Goal: Ask a question: Seek information or help from site administrators or community

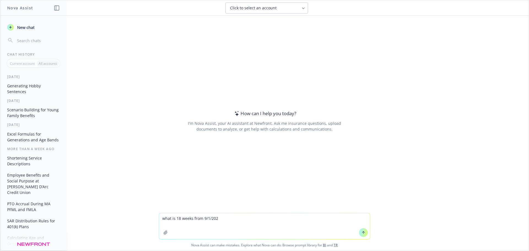
type textarea "what is 18 weeks from [DATE]"
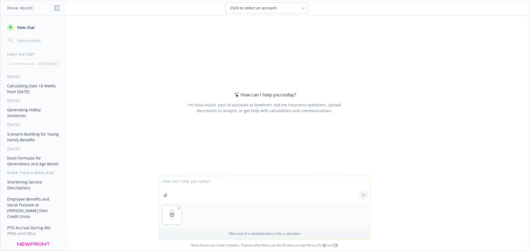
click at [171, 214] on icon at bounding box center [172, 215] width 4 height 4
click at [172, 215] on div at bounding box center [172, 214] width 19 height 19
click at [170, 214] on icon at bounding box center [172, 215] width 4 height 4
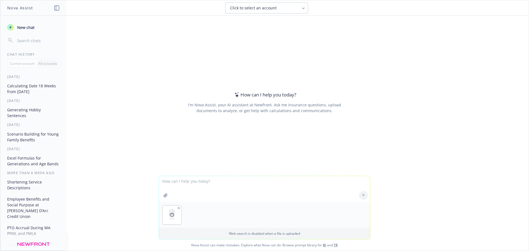
click at [215, 191] on textarea at bounding box center [264, 189] width 211 height 26
click at [363, 194] on div at bounding box center [363, 195] width 13 height 13
click at [172, 215] on line at bounding box center [172, 214] width 0 height 1
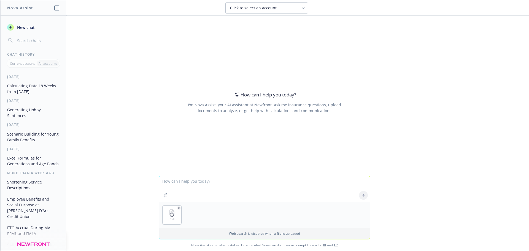
click at [176, 216] on div at bounding box center [172, 214] width 19 height 19
click at [170, 216] on icon at bounding box center [172, 215] width 4 height 4
click at [256, 182] on textarea at bounding box center [264, 189] width 211 height 26
drag, startPoint x: 223, startPoint y: 232, endPoint x: 314, endPoint y: 232, distance: 91.4
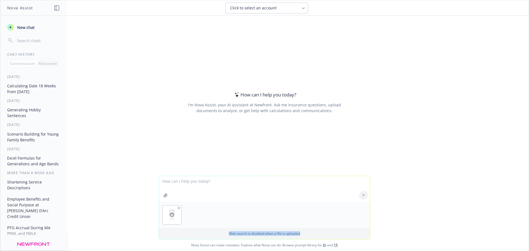
click at [314, 232] on p "Web search is disabled when a file is uploaded" at bounding box center [264, 233] width 204 height 5
click at [178, 207] on icon "button" at bounding box center [178, 207] width 1 height 1
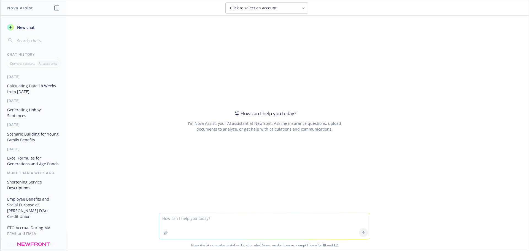
click at [183, 222] on textarea at bounding box center [264, 226] width 211 height 26
type textarea "Can I upload an excel spreadsheet for nova to analyze?"
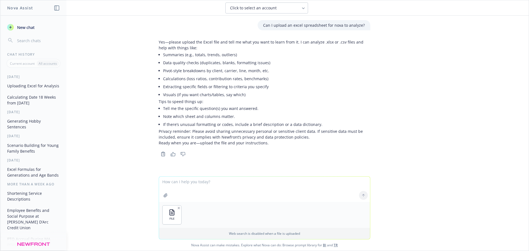
click at [181, 181] on textarea at bounding box center [264, 189] width 211 height 25
type textarea "Using column J, please tell me how many employees would max out on an LTD benef…"
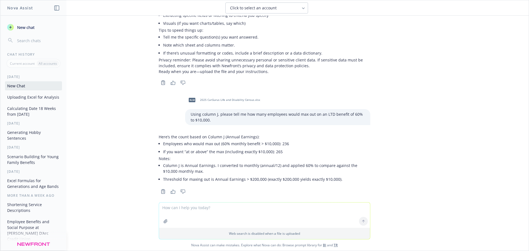
scroll to position [78, 0]
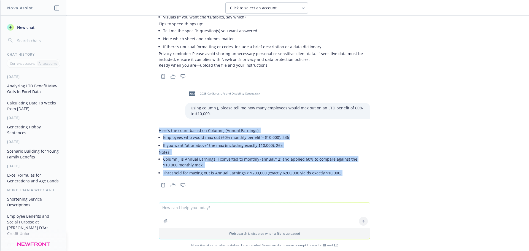
drag, startPoint x: 152, startPoint y: 130, endPoint x: 370, endPoint y: 172, distance: 222.0
click at [370, 173] on div "Can I upload an excel spreadsheet for nova to analyze? Yes—please upload the Ex…" at bounding box center [264, 109] width 528 height 186
copy div "Here’s the count based on Column J (Annual Earnings): Employees who would max o…"
click at [421, 145] on div "Can I upload an excel spreadsheet for nova to analyze? Yes—please upload the Ex…" at bounding box center [264, 109] width 528 height 186
